Goal: Information Seeking & Learning: Learn about a topic

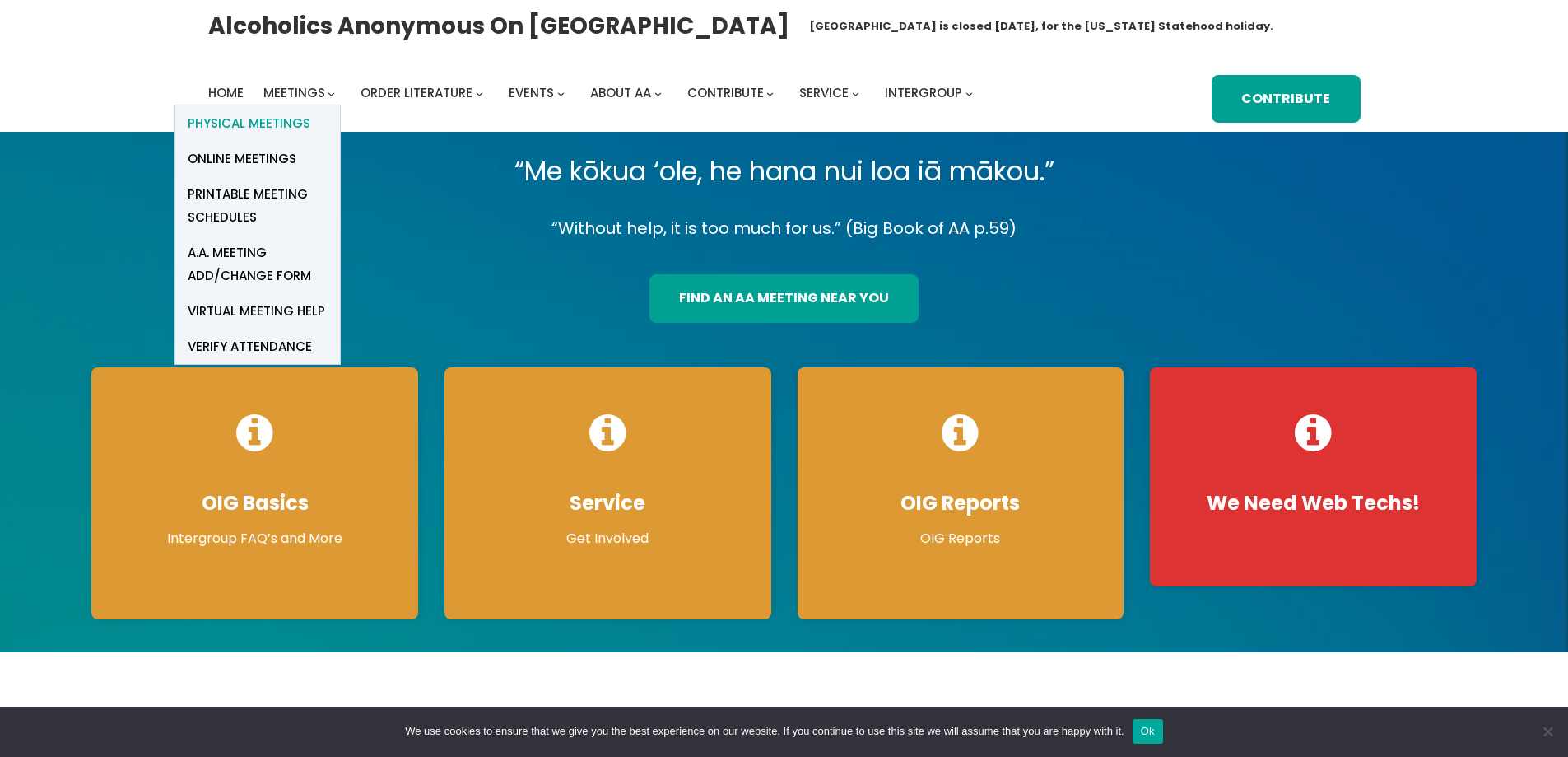
click at [293, 120] on span "Physical Meetings" at bounding box center [249, 123] width 123 height 23
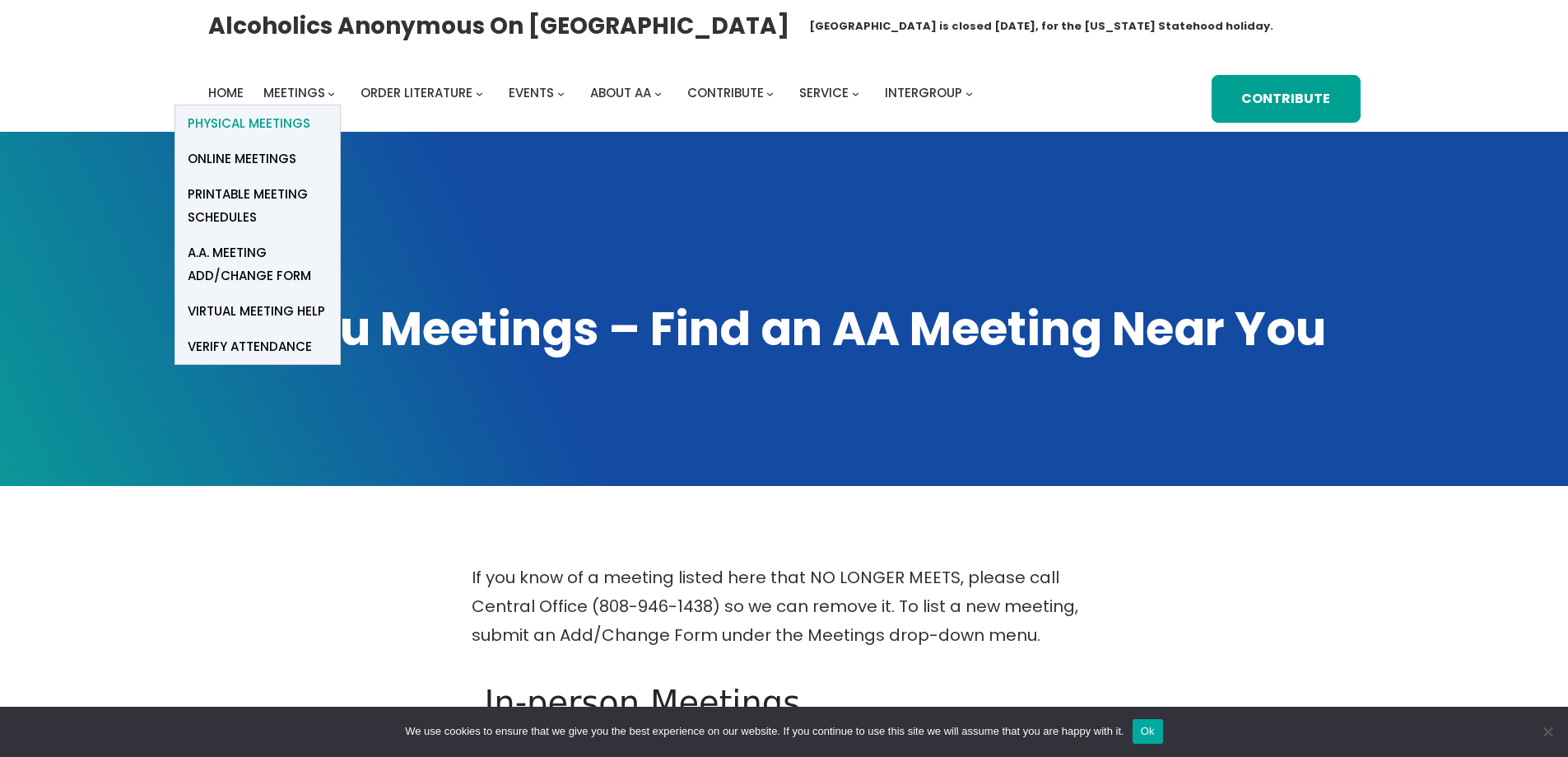
click at [290, 126] on span "Physical Meetings" at bounding box center [249, 123] width 123 height 23
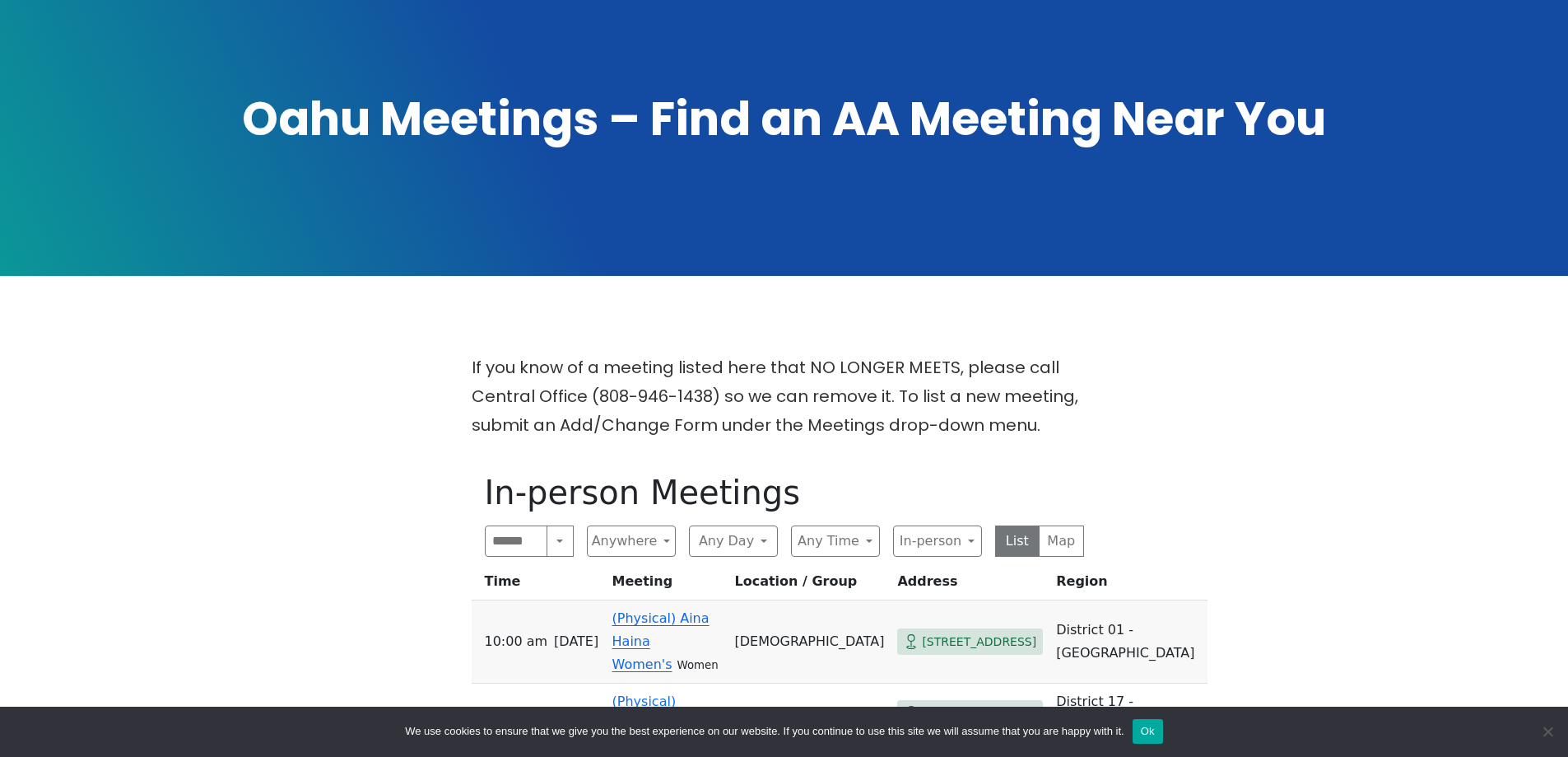
scroll to position [247, 0]
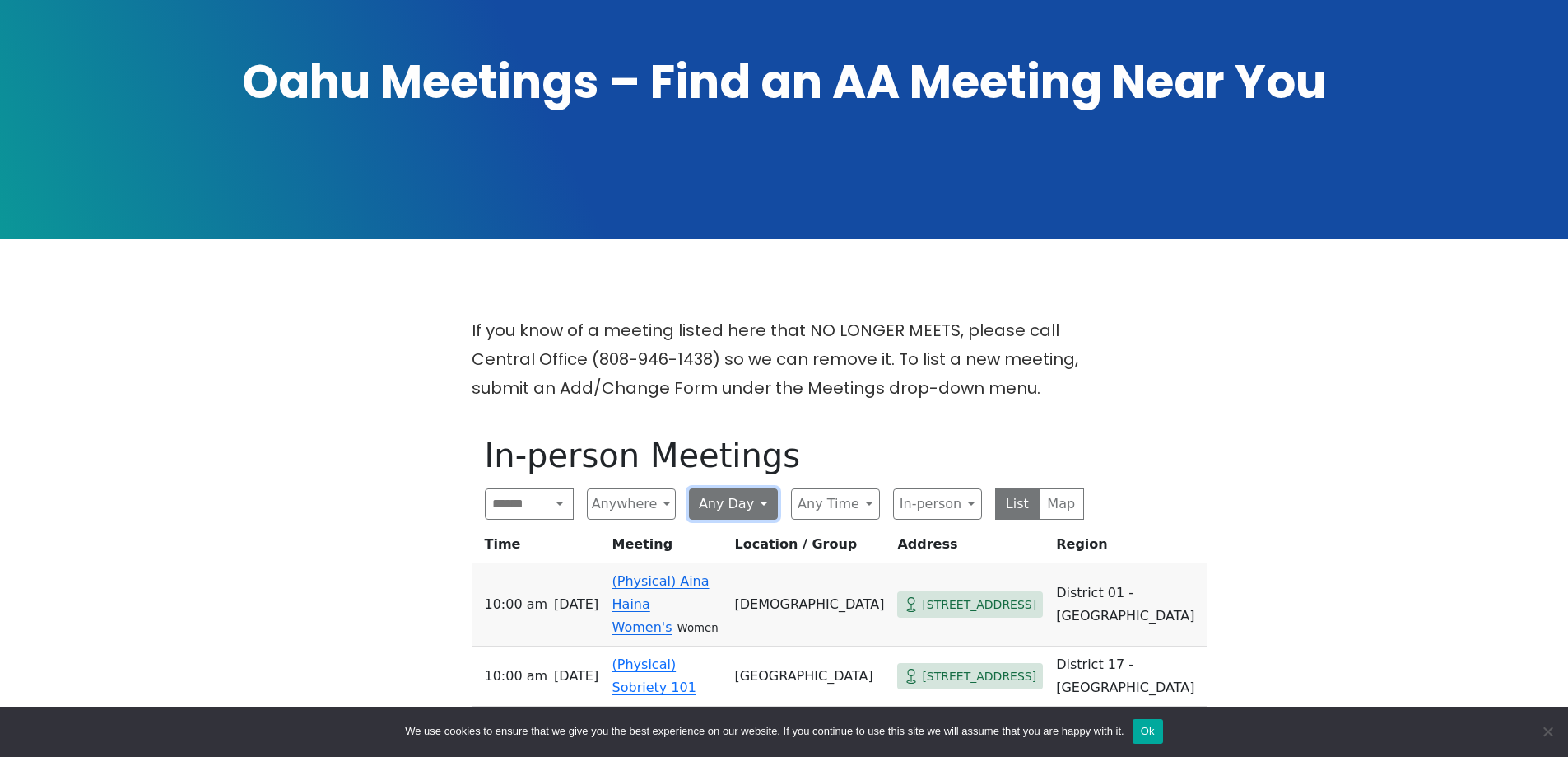
click at [735, 500] on button "Any Day" at bounding box center [734, 504] width 89 height 31
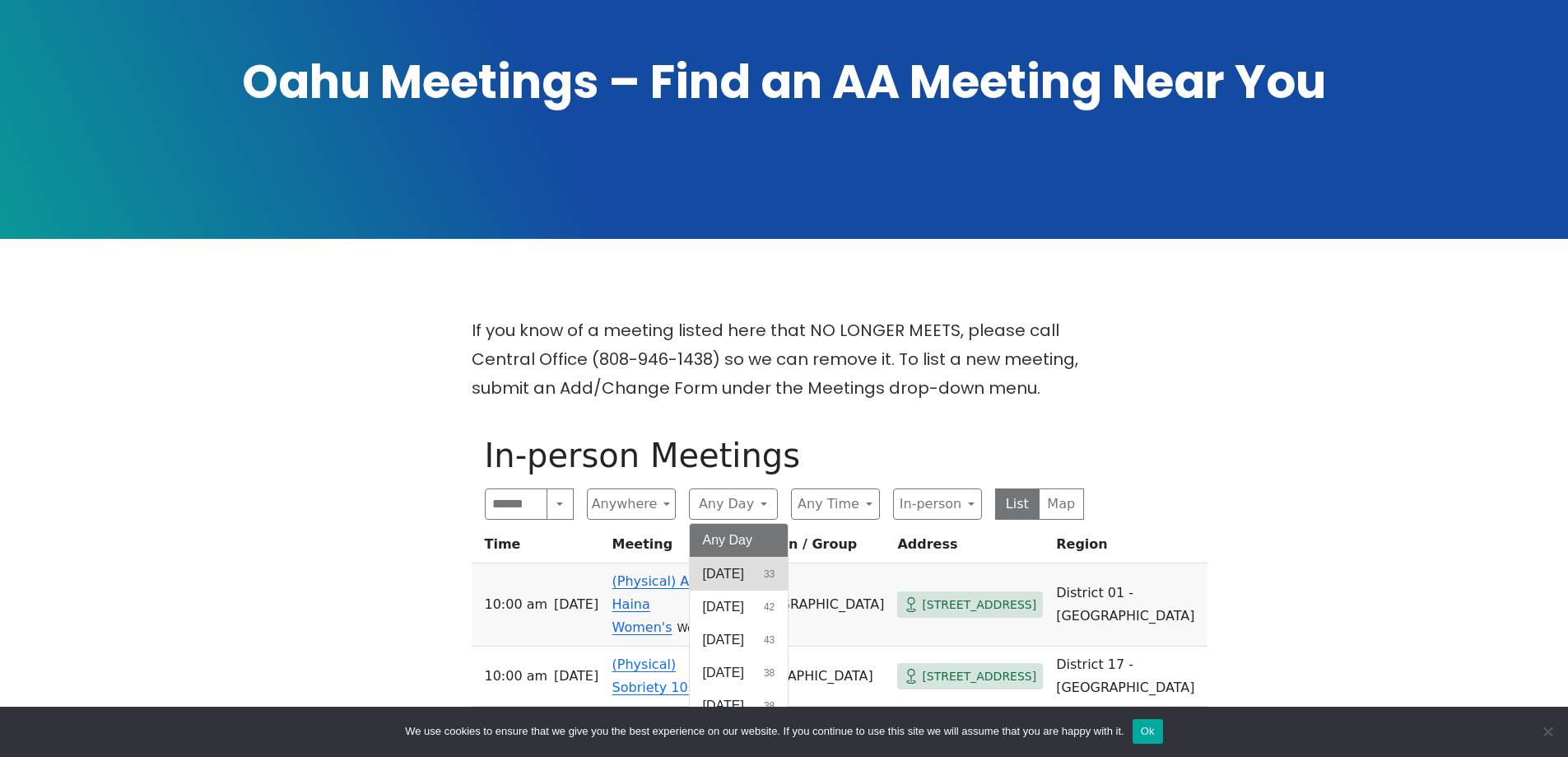
click at [733, 566] on span "[DATE]" at bounding box center [723, 573] width 41 height 19
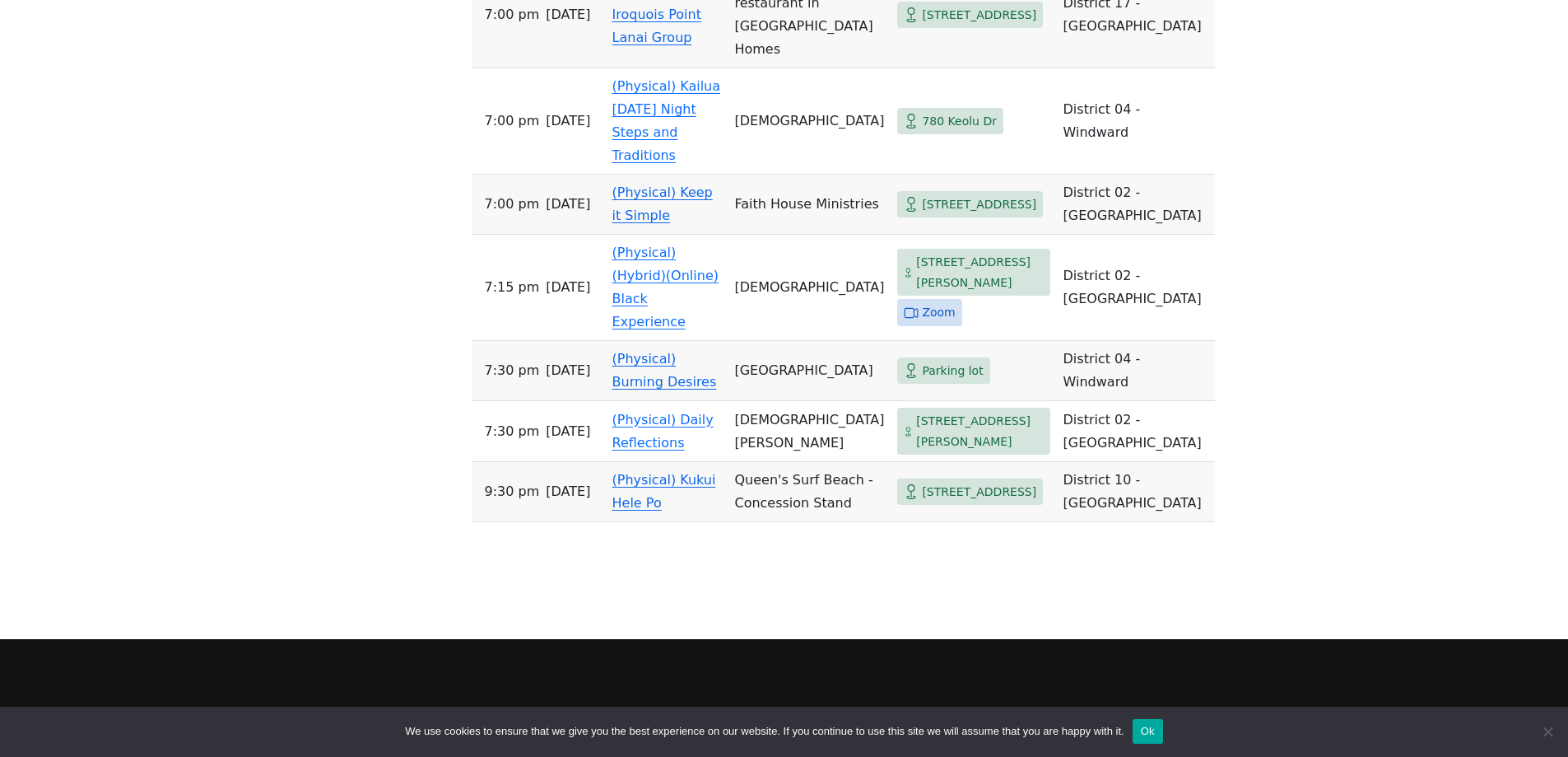
scroll to position [2058, 0]
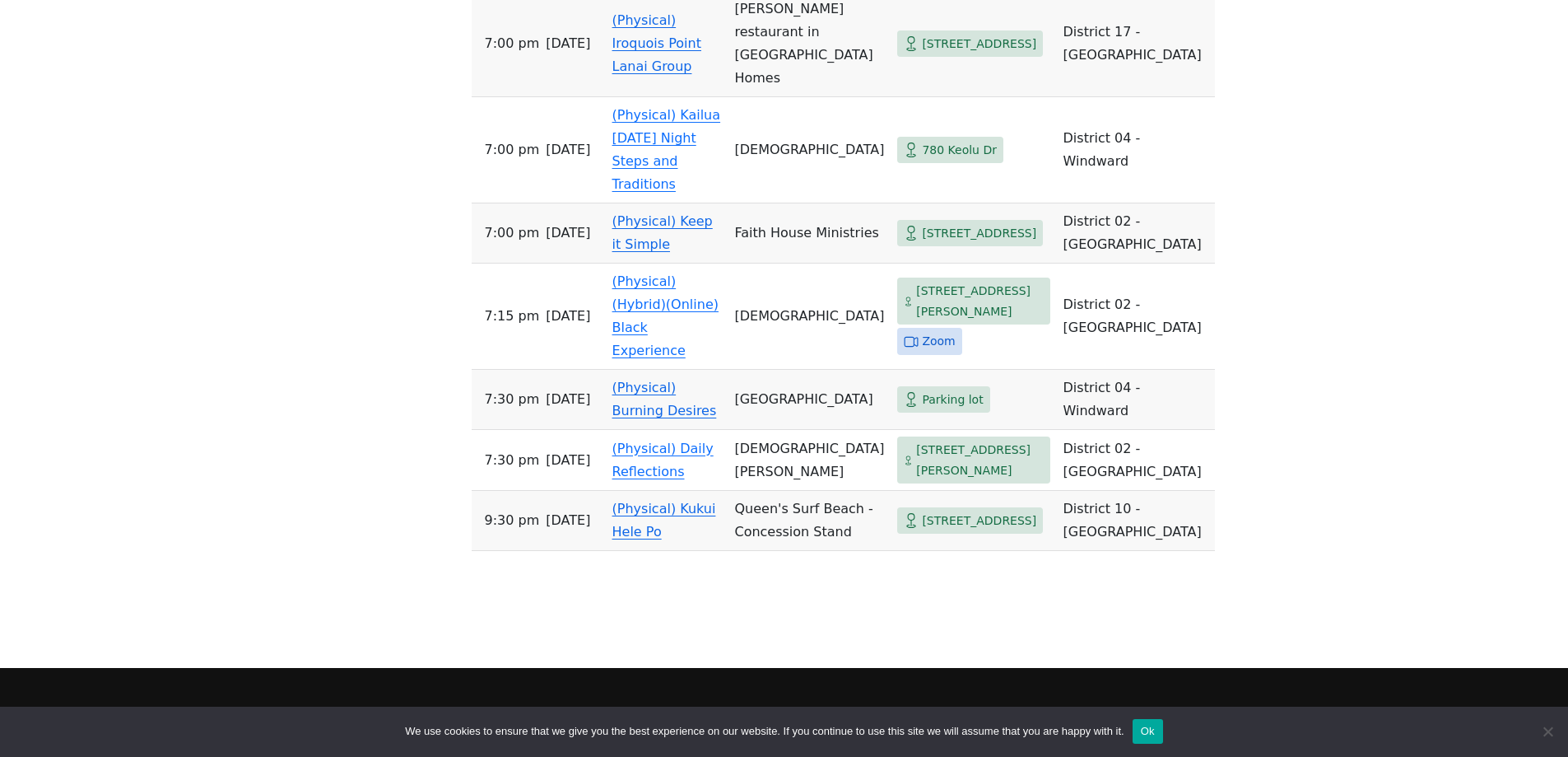
click at [698, 204] on td "(Physical) Keep it Simple" at bounding box center [667, 233] width 123 height 60
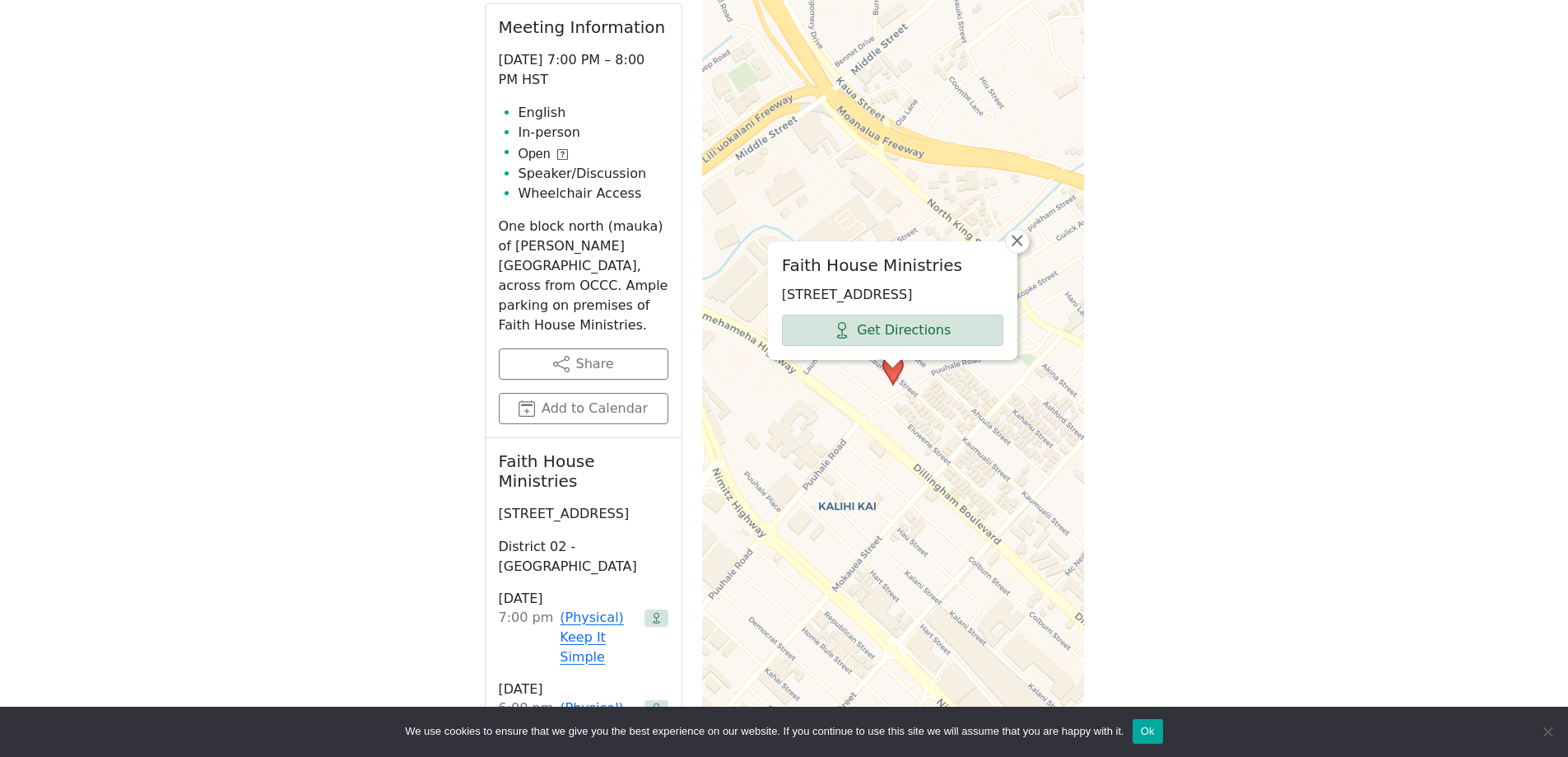
scroll to position [751, 0]
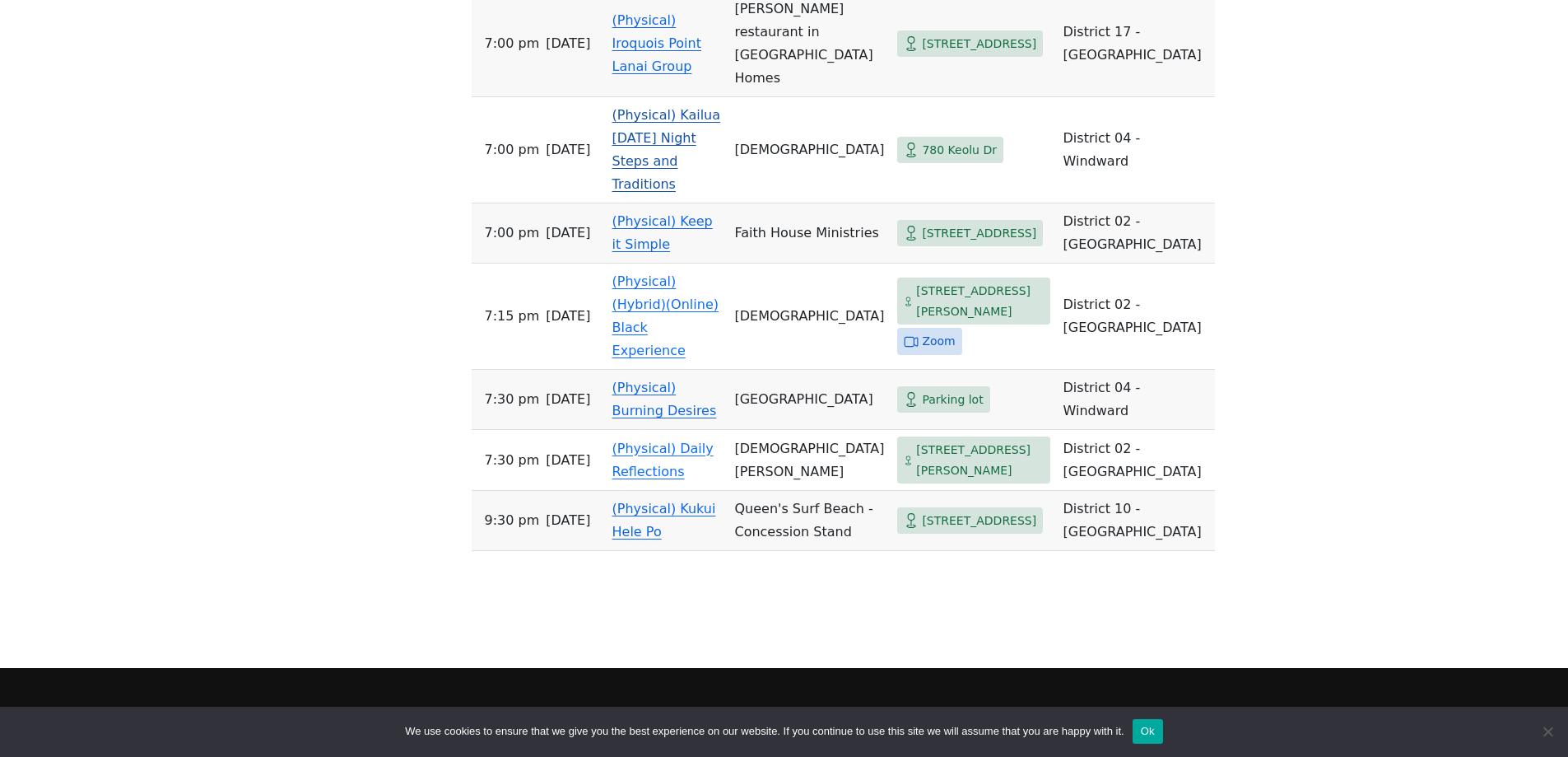
scroll to position [1976, 0]
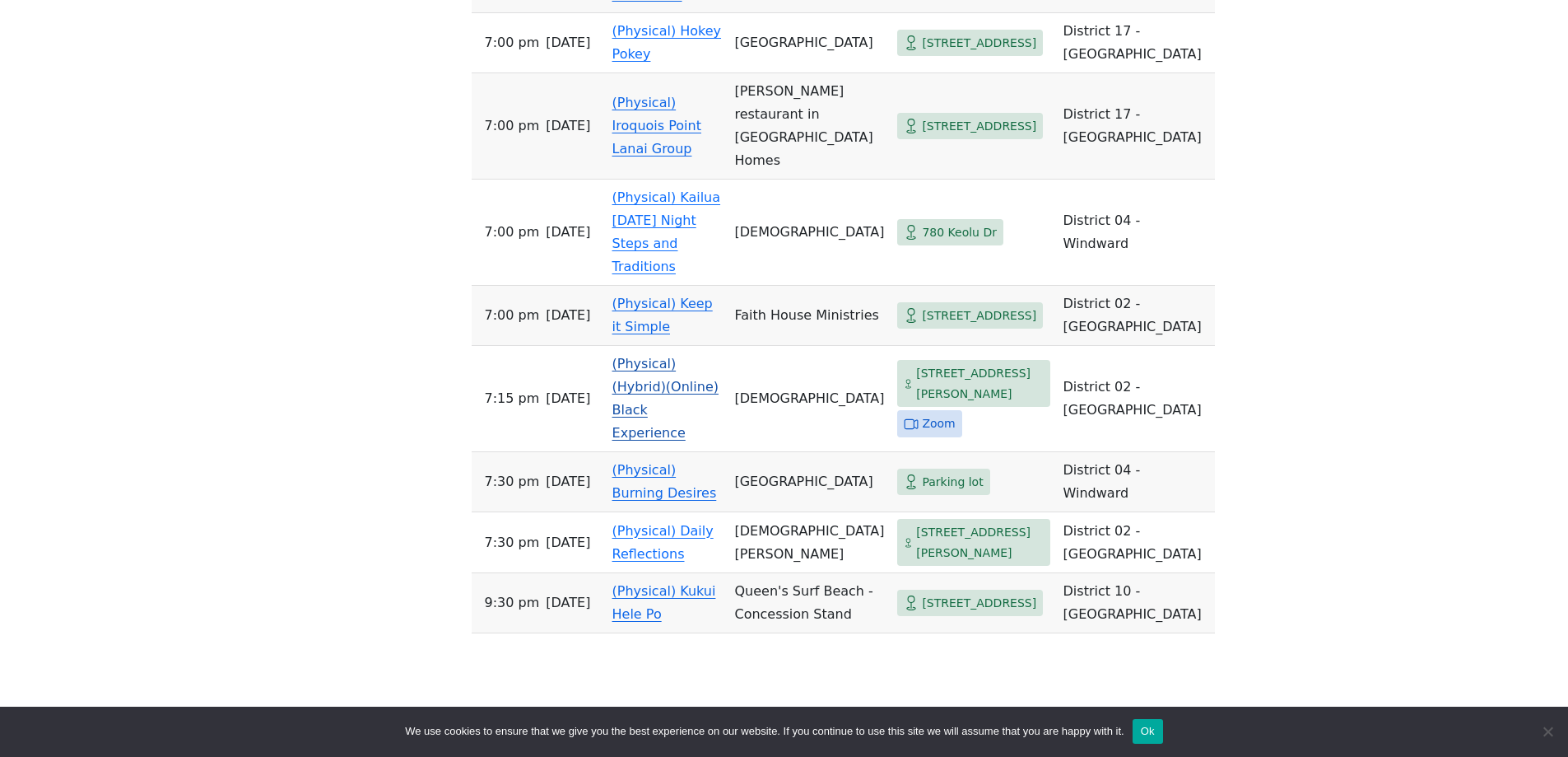
click at [671, 355] on link "(Physical)(Hybrid)(Online) Black Experience" at bounding box center [665, 398] width 106 height 85
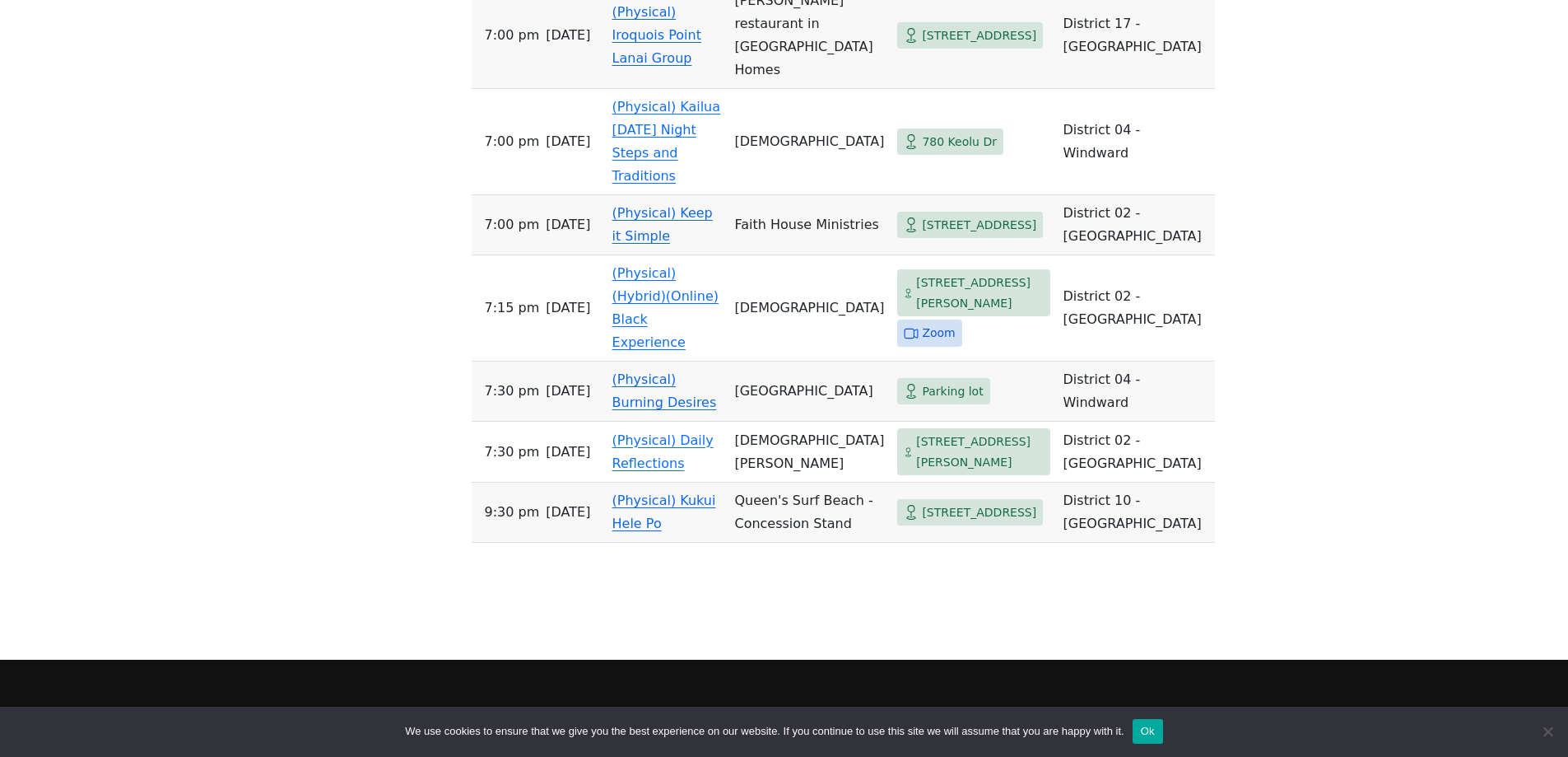
scroll to position [2106, 0]
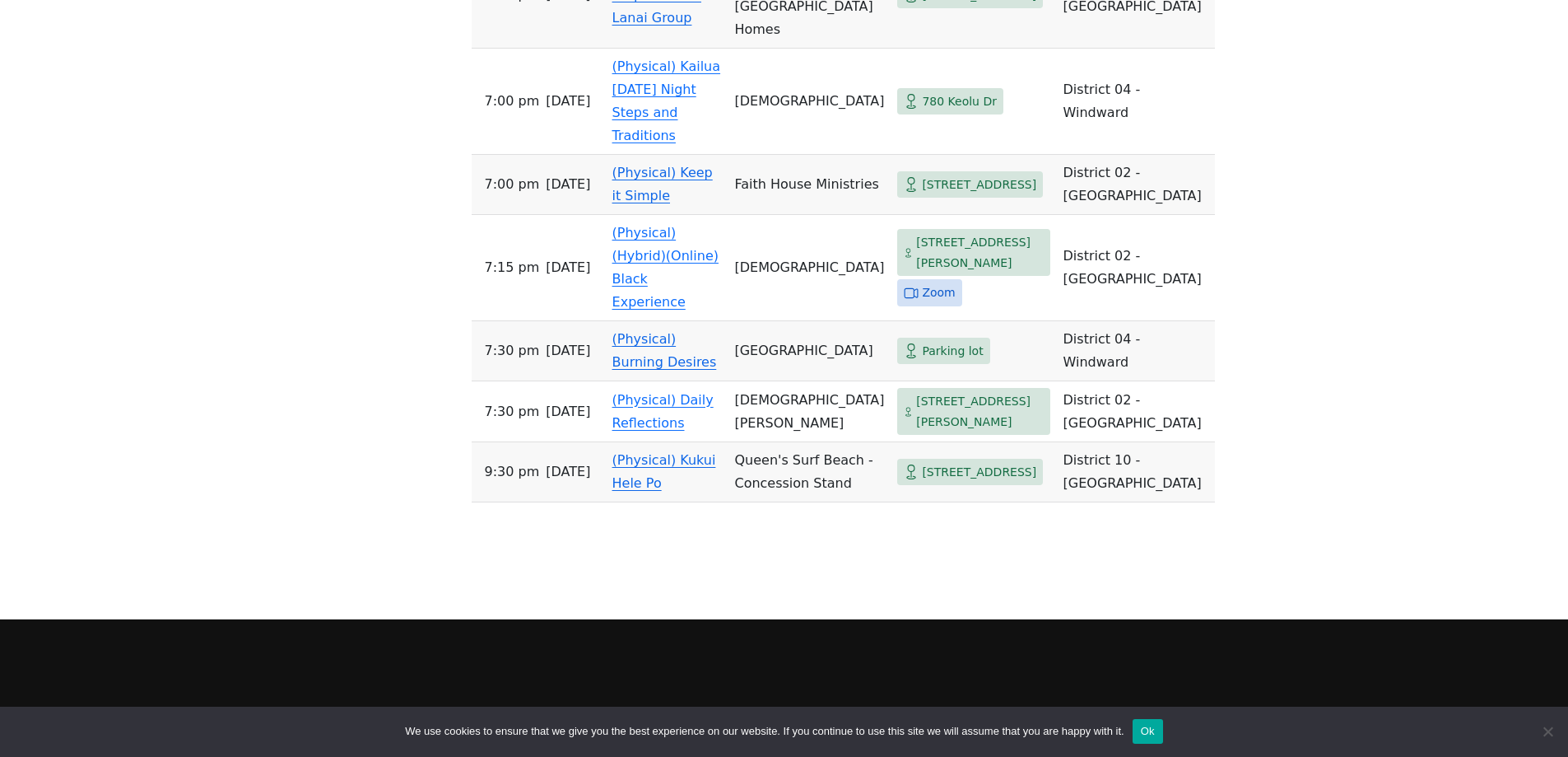
click at [693, 165] on link "(Physical) Keep it Simple" at bounding box center [662, 184] width 101 height 39
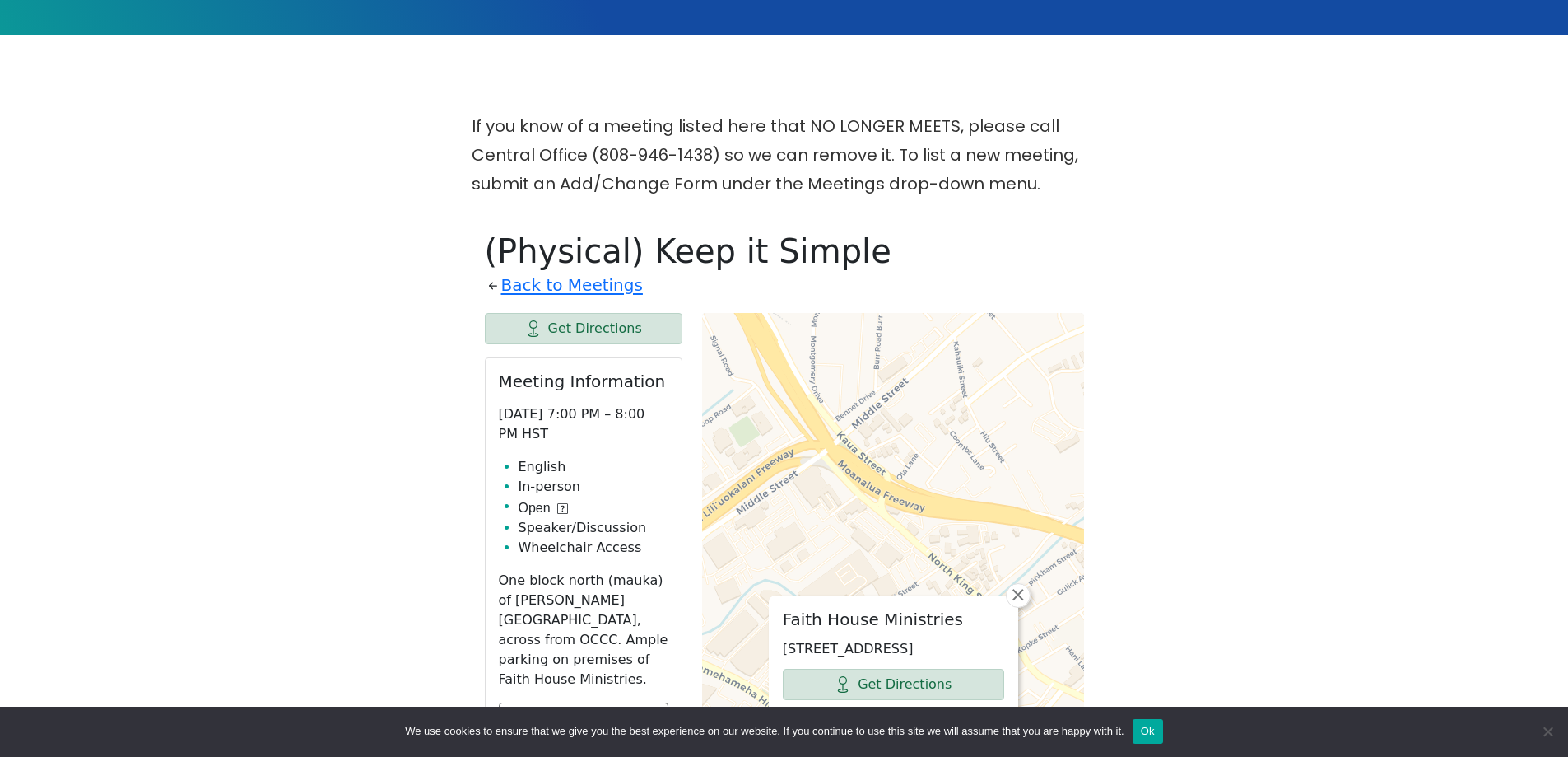
scroll to position [422, 0]
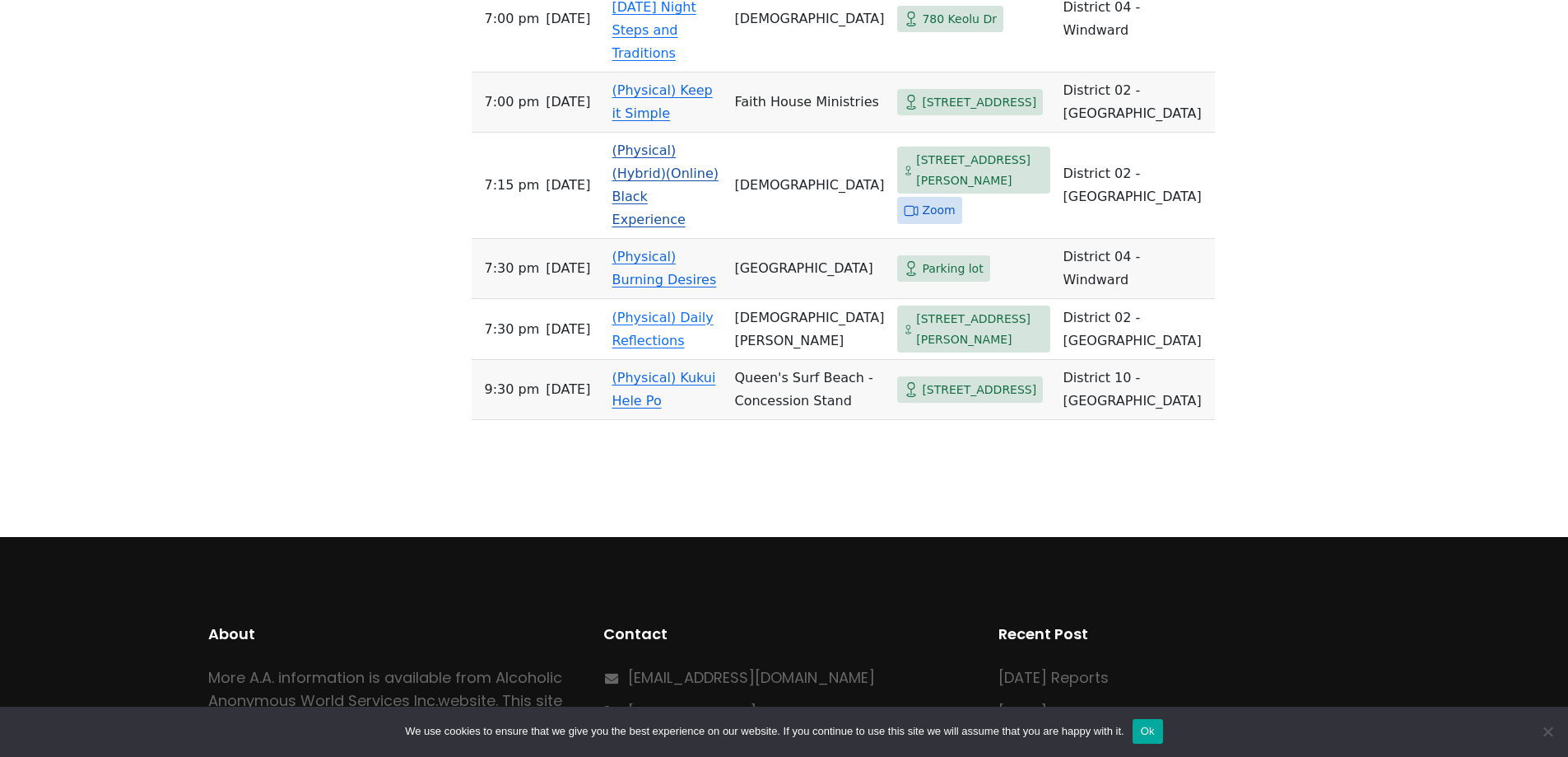
scroll to position [2106, 0]
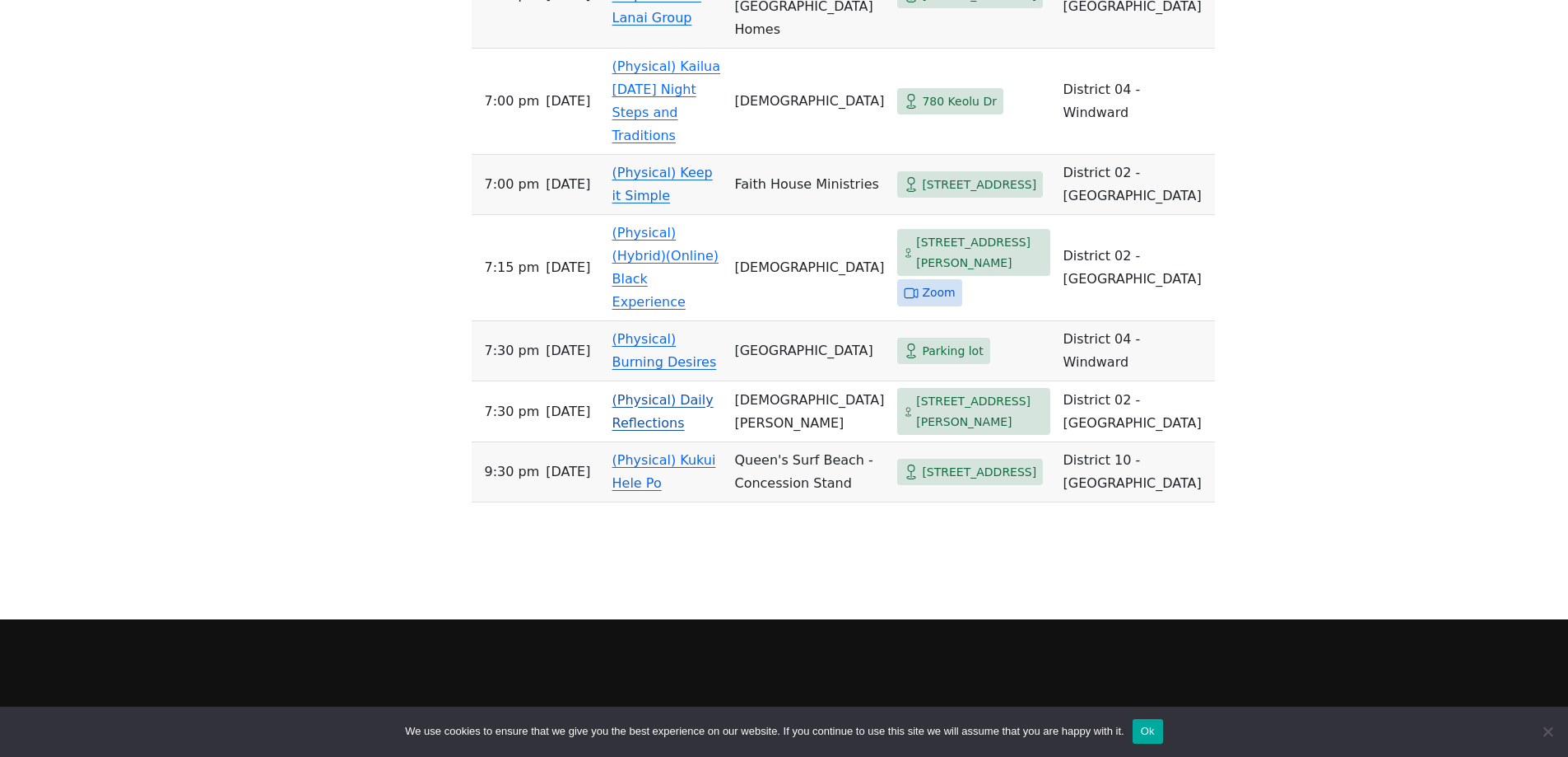
click at [689, 381] on td "(Physical) Daily Reflections" at bounding box center [667, 412] width 123 height 61
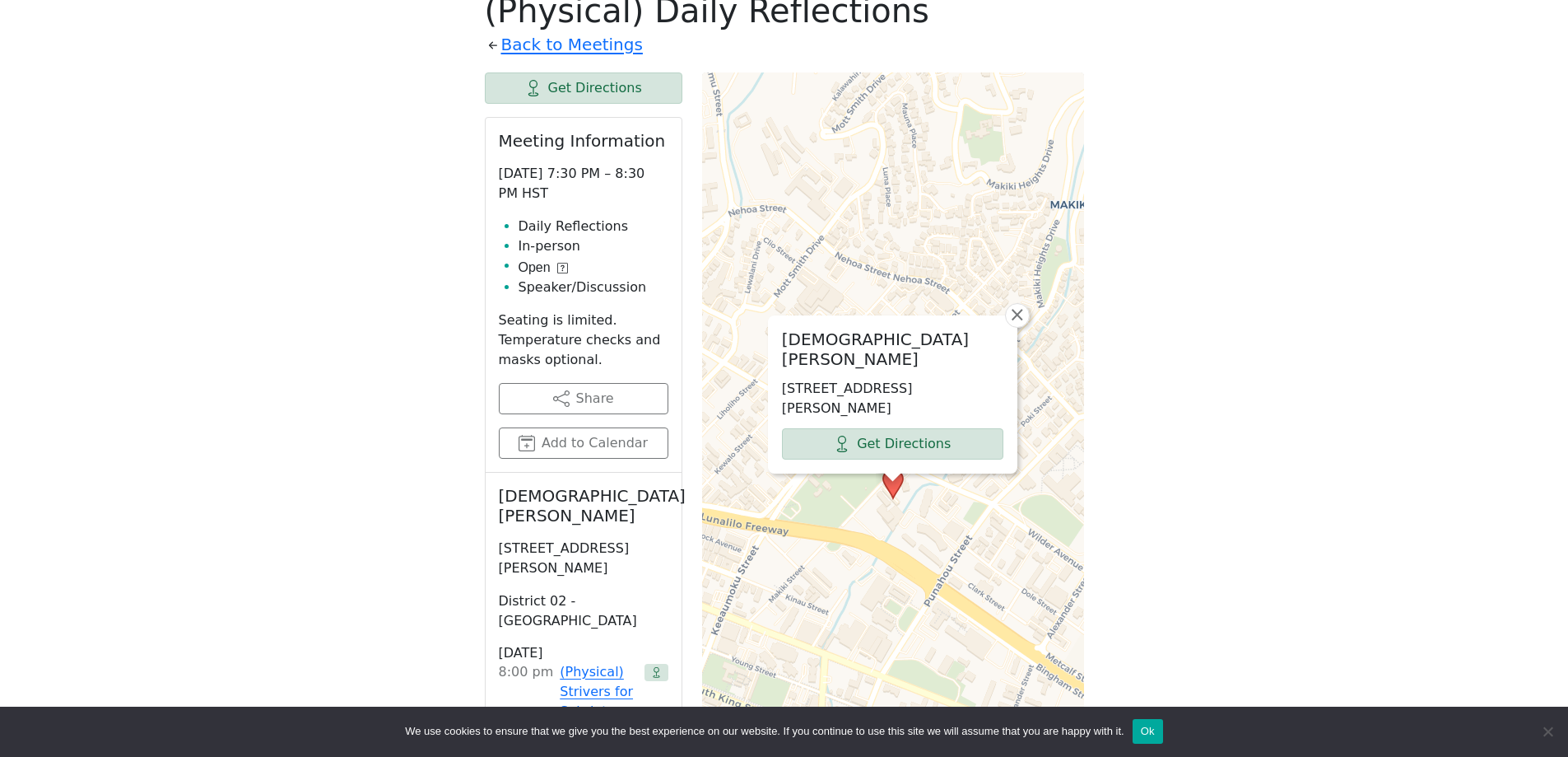
scroll to position [587, 0]
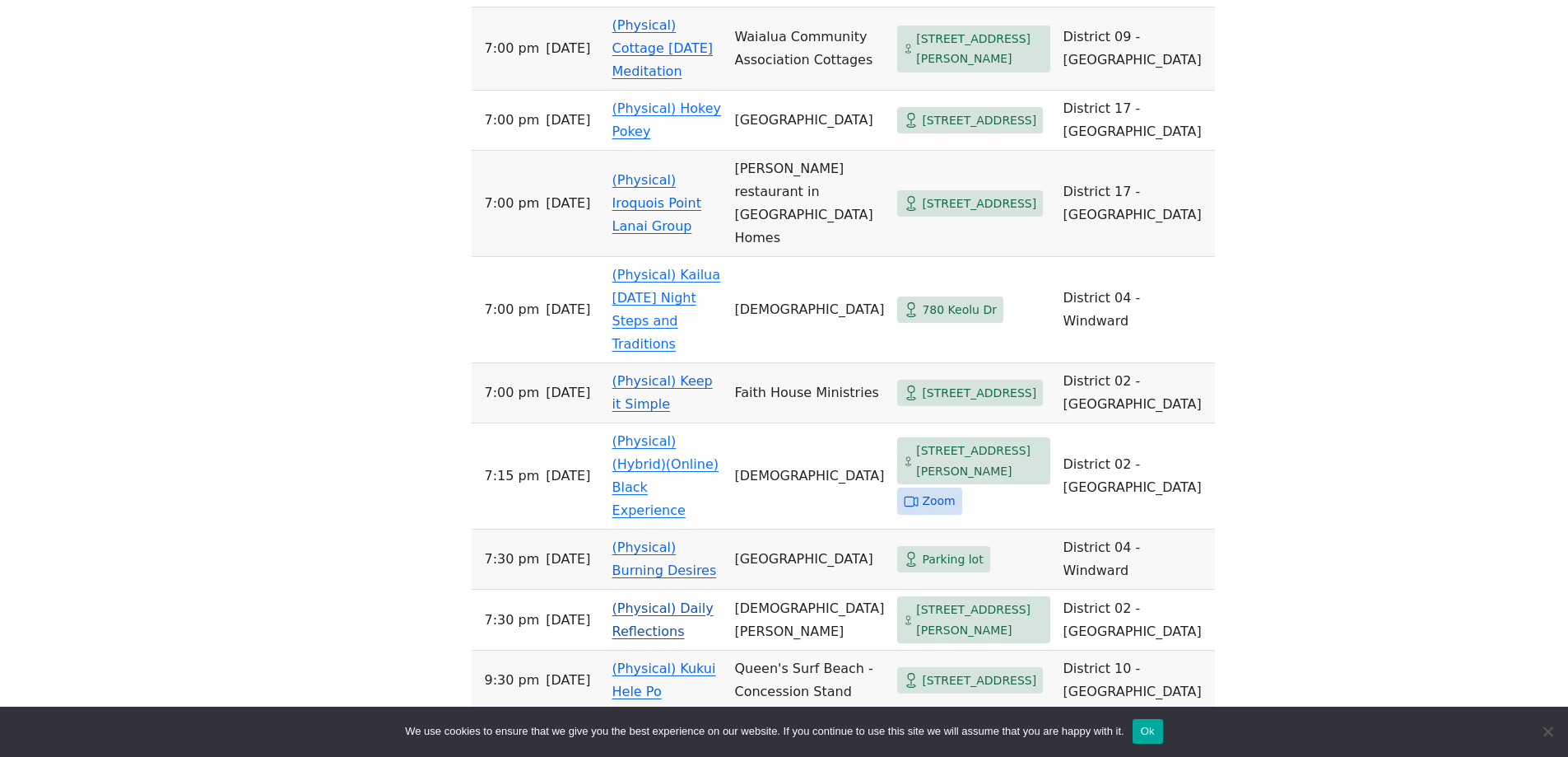
scroll to position [1869, 0]
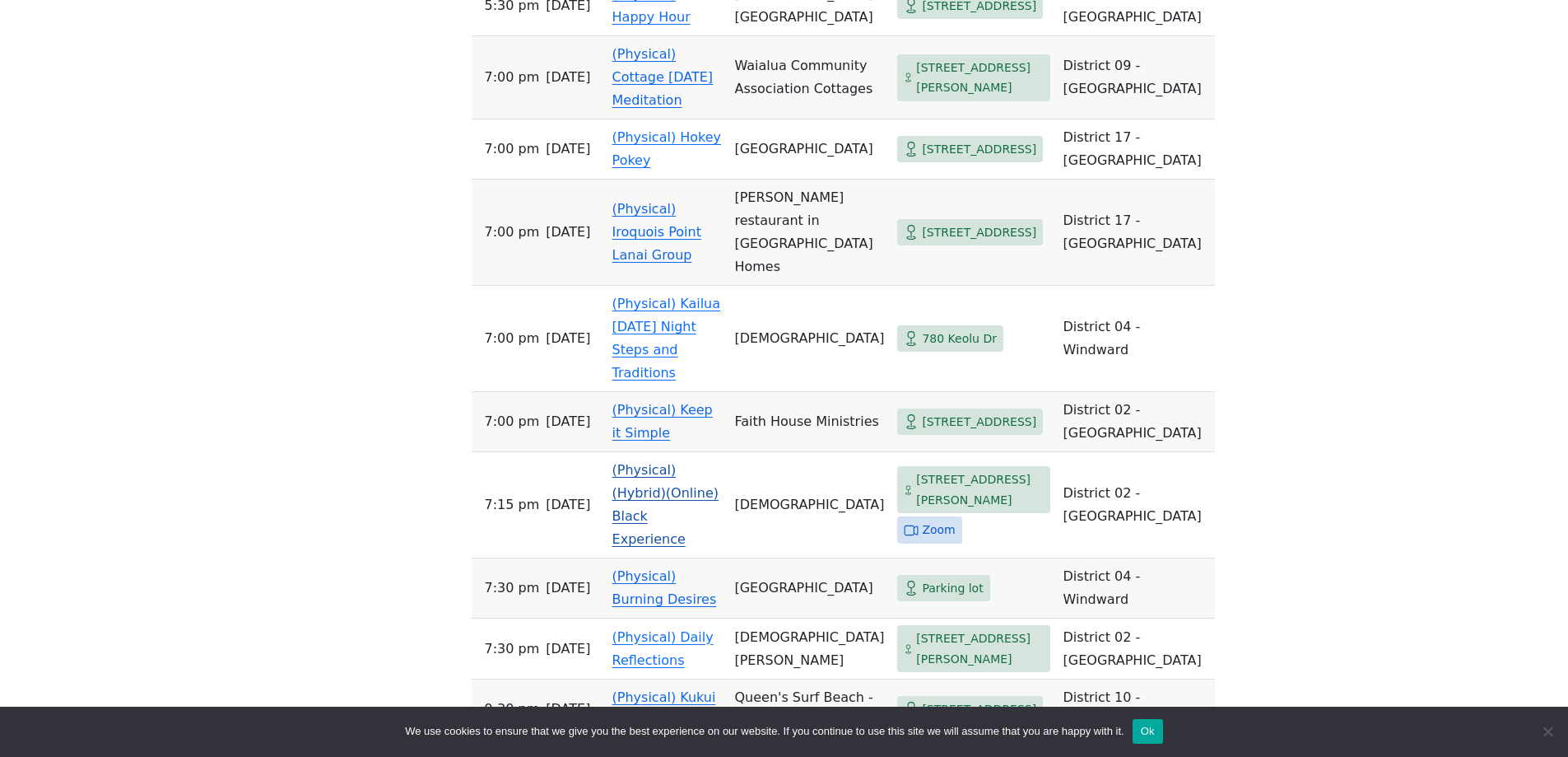
click at [644, 452] on td "(Physical)(Hybrid)(Online) Black Experience" at bounding box center [667, 504] width 123 height 106
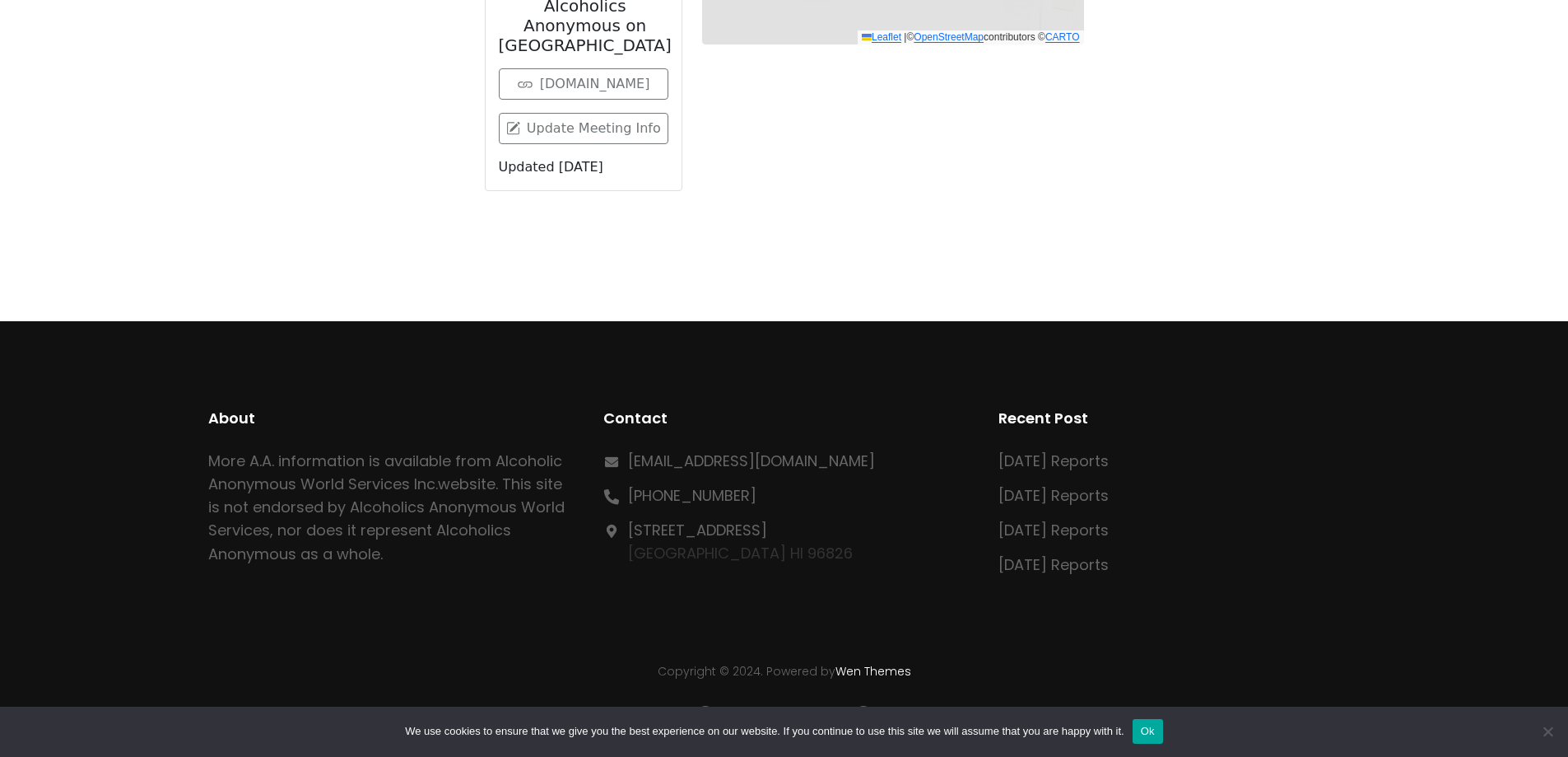
scroll to position [669, 0]
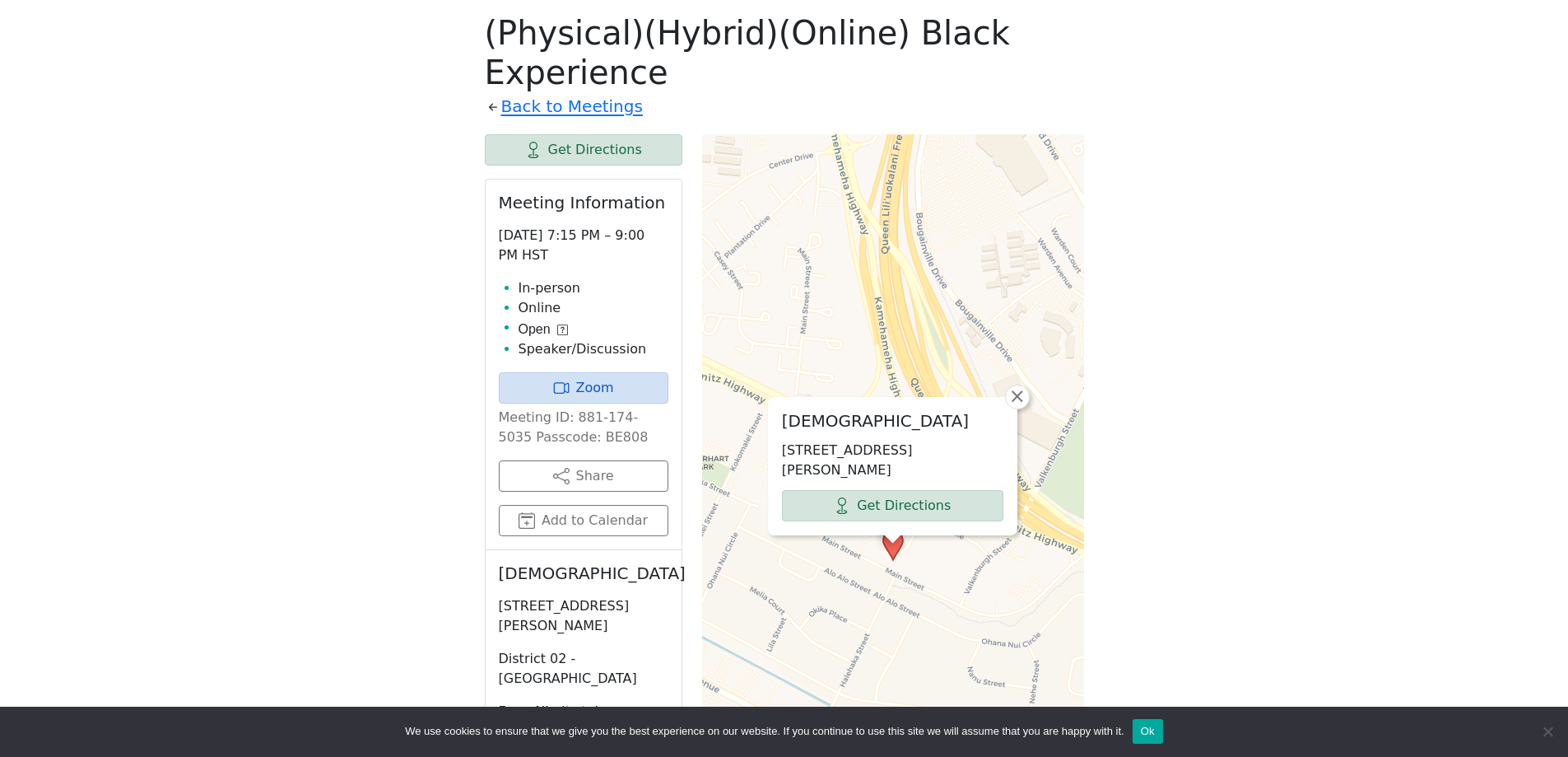
scroll to position [1448, 0]
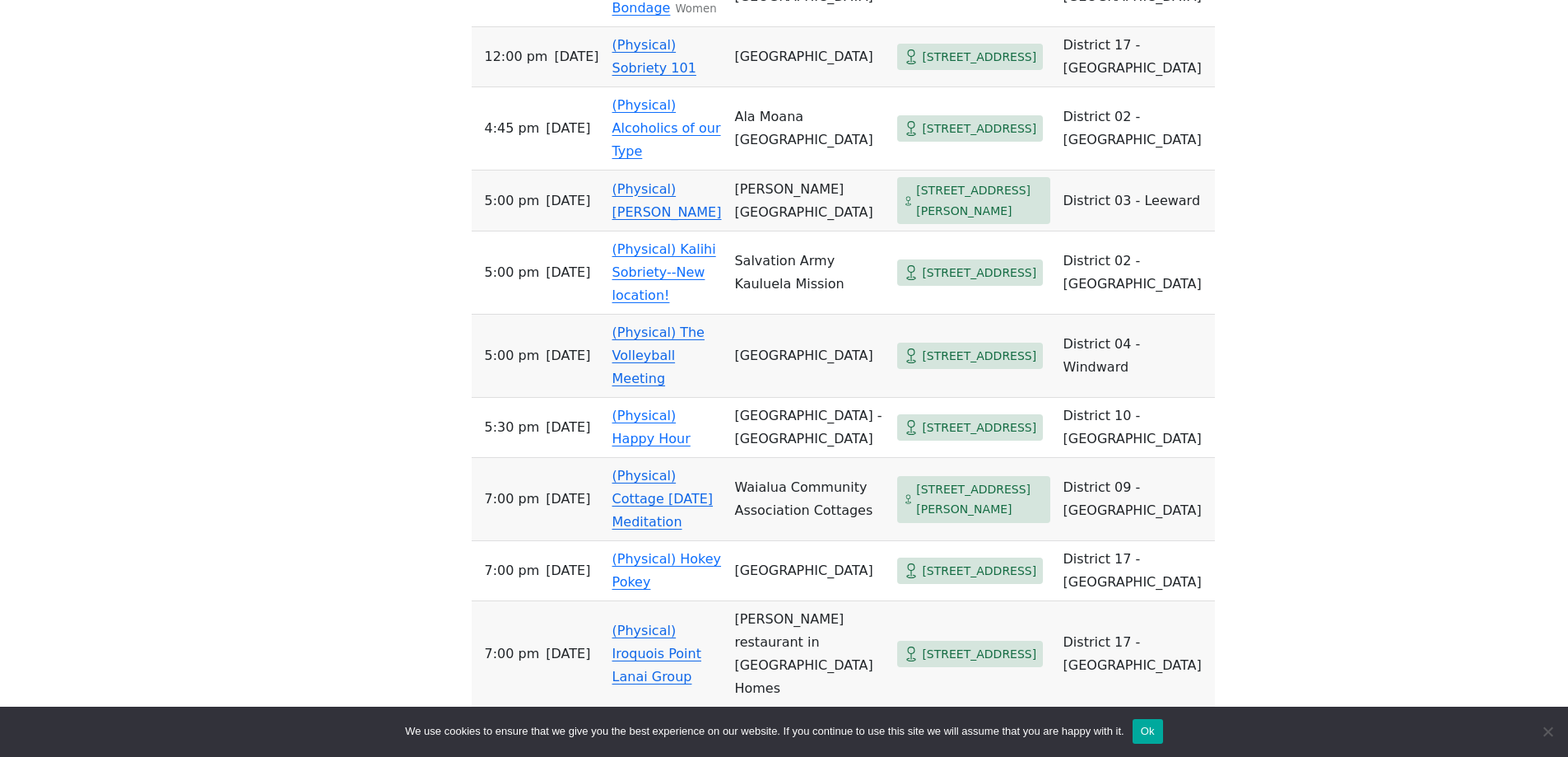
click at [661, 333] on link "(Physical) The Volleyball Meeting" at bounding box center [659, 354] width 93 height 62
